Goal: Task Accomplishment & Management: Complete application form

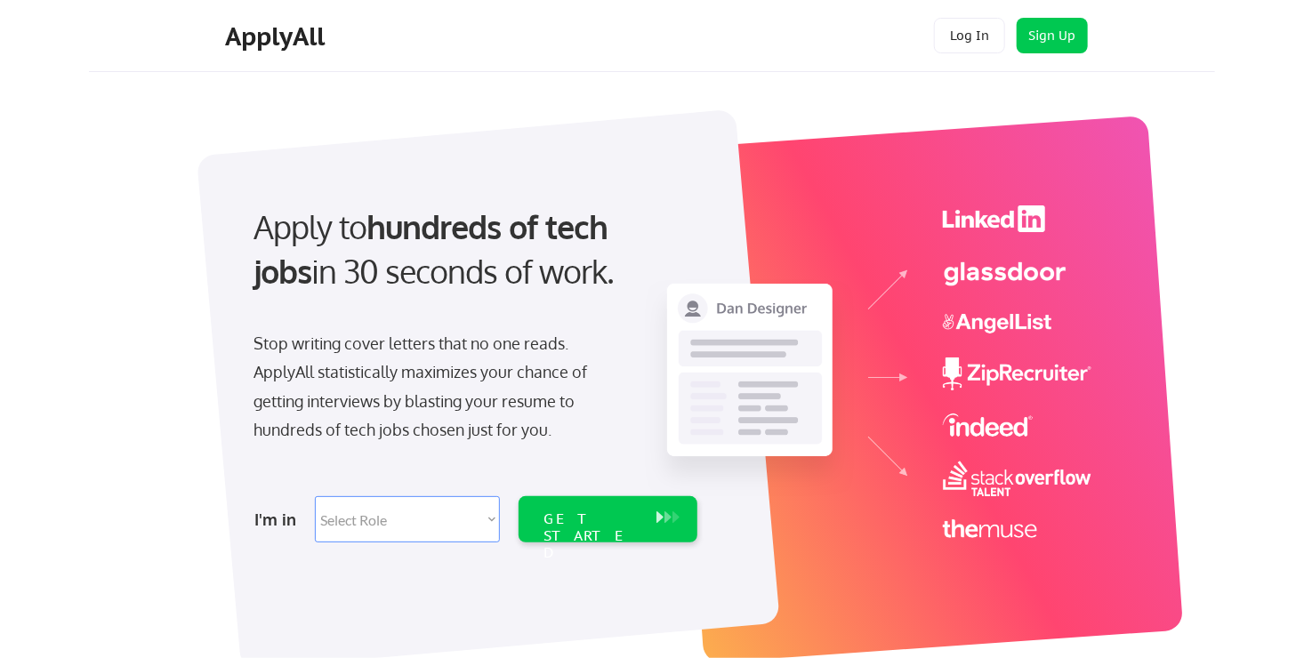
drag, startPoint x: 0, startPoint y: 0, endPoint x: 437, endPoint y: 247, distance: 501.8
click at [437, 247] on div "Apply to hundreds of tech jobs in 30 seconds of work." at bounding box center [472, 265] width 472 height 120
drag, startPoint x: 267, startPoint y: 242, endPoint x: 76, endPoint y: 178, distance: 201.6
drag, startPoint x: 76, startPoint y: 178, endPoint x: 399, endPoint y: 359, distance: 371.1
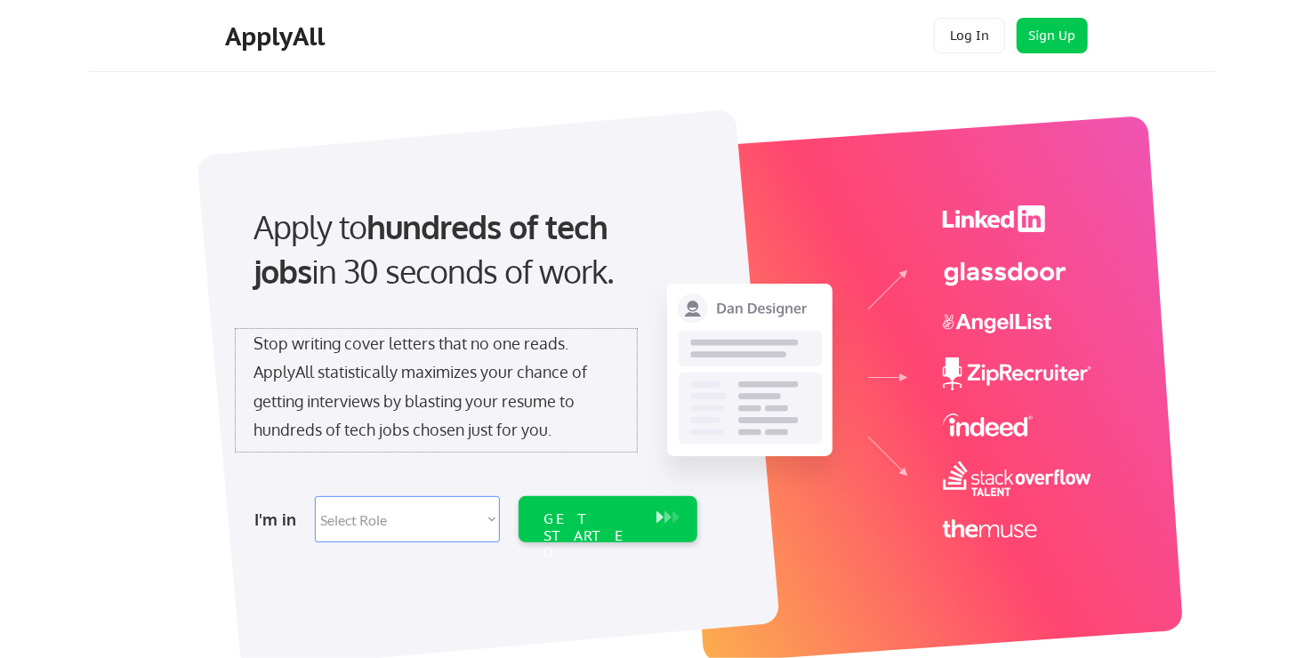
click at [399, 359] on div "Stop writing cover letters that no one reads. ApplyAll statistically maximizes …" at bounding box center [435, 387] width 365 height 116
click at [492, 518] on select "Select Role Software Engineering Product Management Customer Success Sales UI/U…" at bounding box center [407, 519] width 185 height 46
select select ""engineering""
click at [315, 496] on select "Select Role Software Engineering Product Management Customer Success Sales UI/U…" at bounding box center [407, 519] width 185 height 46
select select ""engineering""
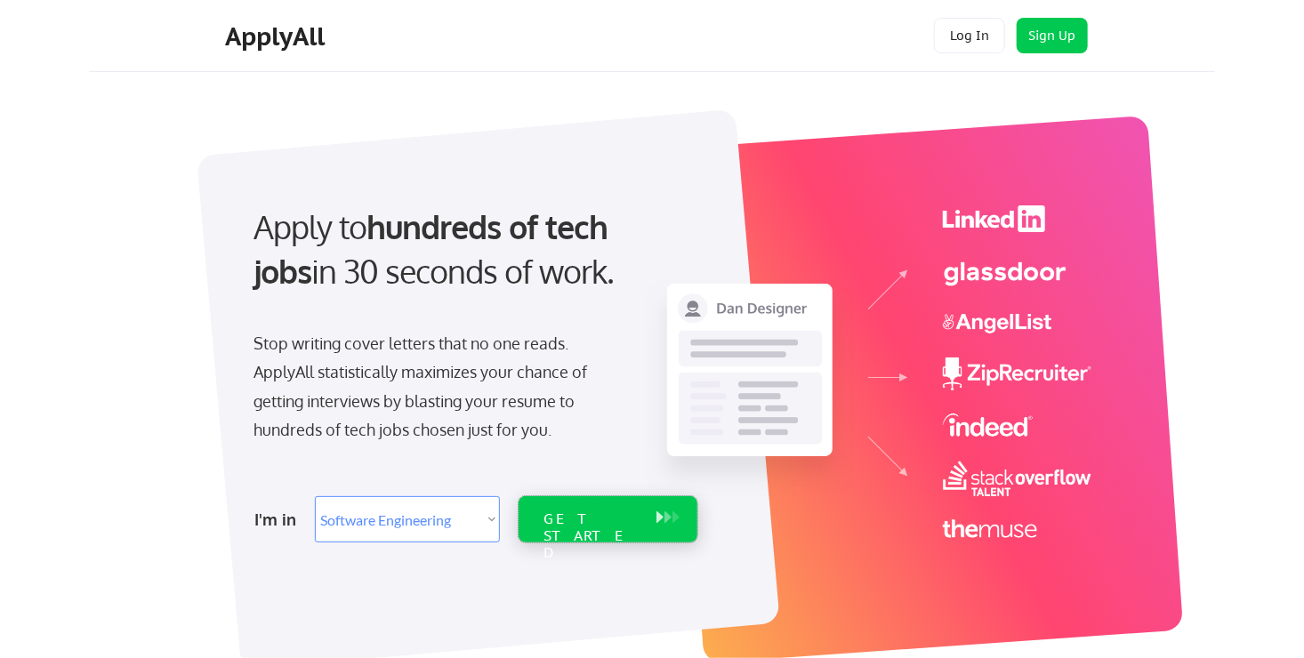
click at [618, 519] on div "GET STARTED" at bounding box center [590, 536] width 95 height 52
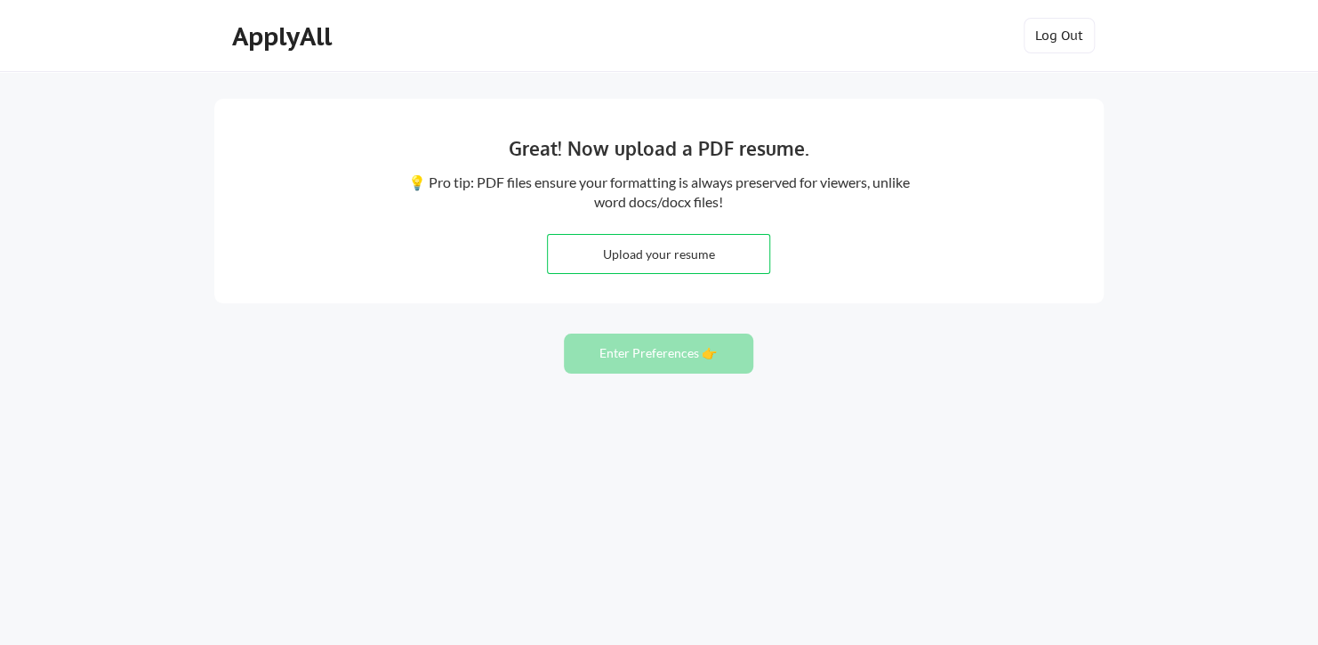
drag, startPoint x: 460, startPoint y: 213, endPoint x: 229, endPoint y: 173, distance: 233.9
click at [229, 173] on div "Great! Now upload a PDF resume. 💡 Pro tip: PDF files ensure your formatting is …" at bounding box center [658, 201] width 889 height 205
drag, startPoint x: 229, startPoint y: 173, endPoint x: -3, endPoint y: 96, distance: 244.4
click at [0, 96] on html "Great! Now upload a PDF resume. 💡 Pro tip: PDF files ensure your formatting is …" at bounding box center [659, 322] width 1318 height 645
